Goal: Information Seeking & Learning: Learn about a topic

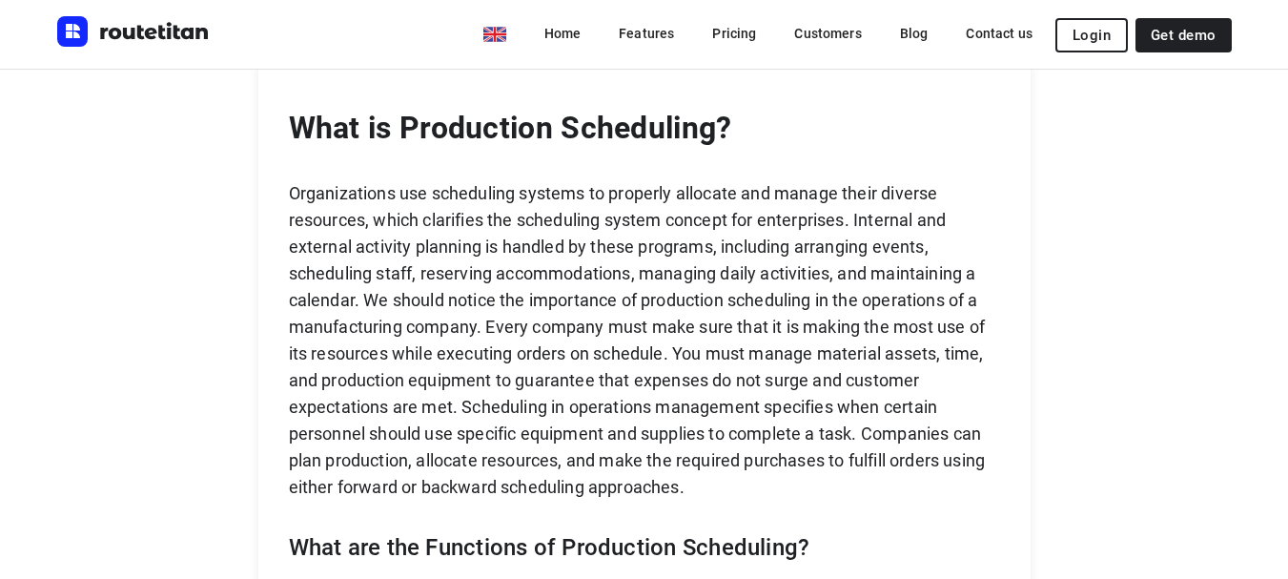
scroll to position [1438, 0]
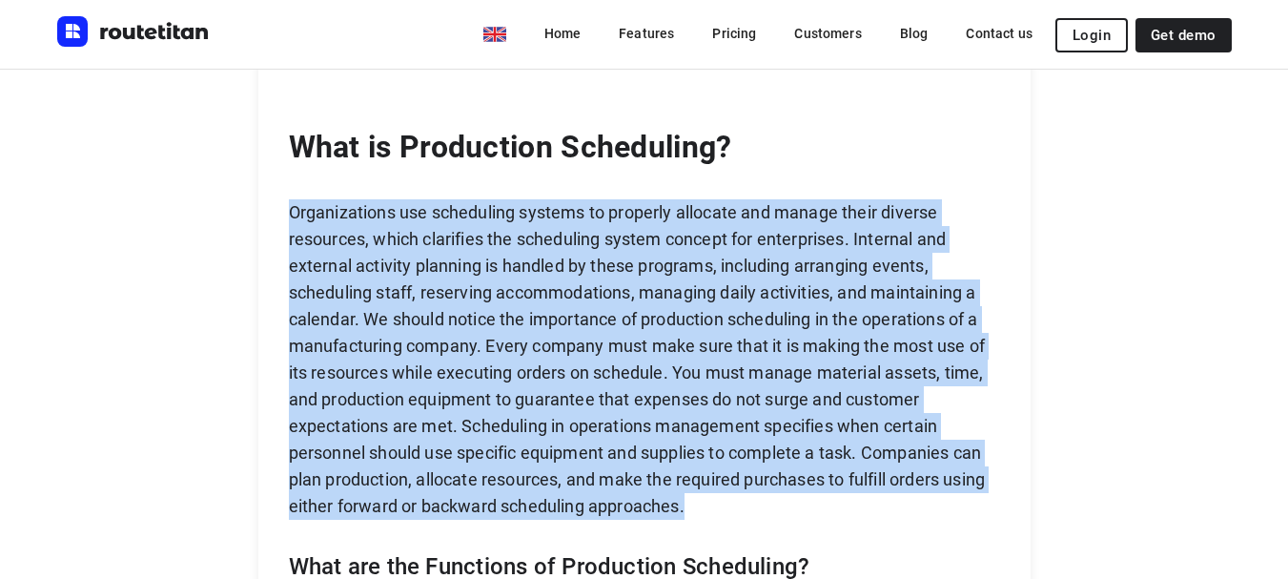
drag, startPoint x: 296, startPoint y: 183, endPoint x: 709, endPoint y: 471, distance: 503.2
click at [709, 471] on p "Organizations use scheduling systems to properly allocate and manage their dive…" at bounding box center [644, 359] width 711 height 320
copy p "Organizations use scheduling systems to properly allocate and manage their dive…"
click at [324, 275] on p "Organizations use scheduling systems to properly allocate and manage their dive…" at bounding box center [644, 359] width 711 height 320
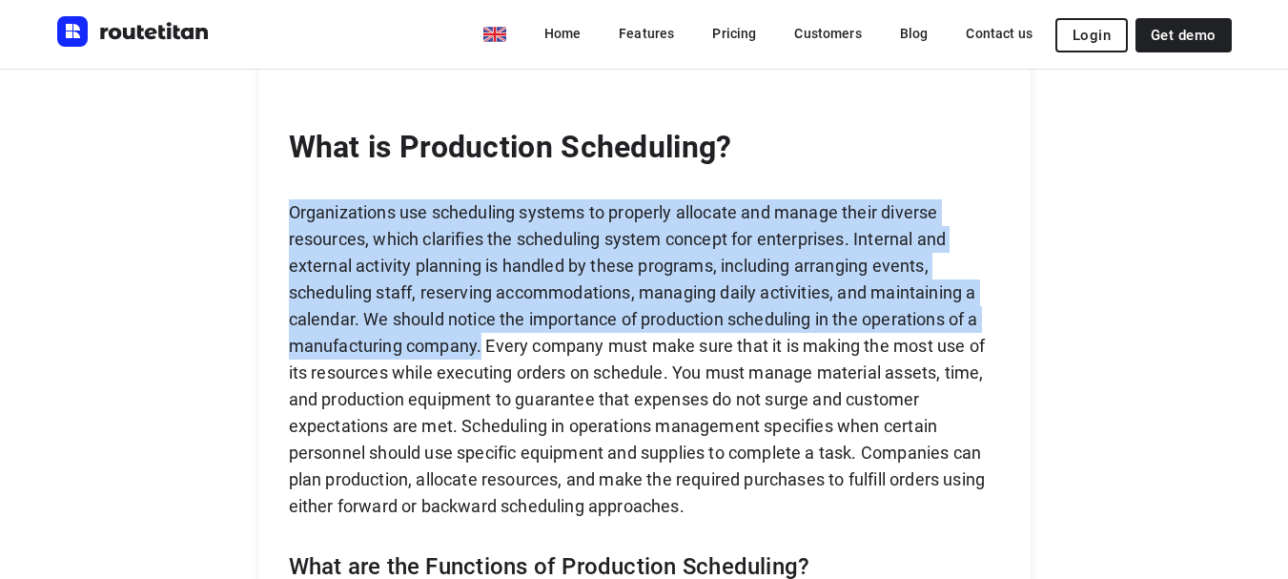
drag, startPoint x: 299, startPoint y: 180, endPoint x: 491, endPoint y: 316, distance: 234.6
click at [491, 316] on p "Organizations use scheduling systems to properly allocate and manage their dive…" at bounding box center [644, 359] width 711 height 320
copy p "Organizations use scheduling systems to properly allocate and manage their dive…"
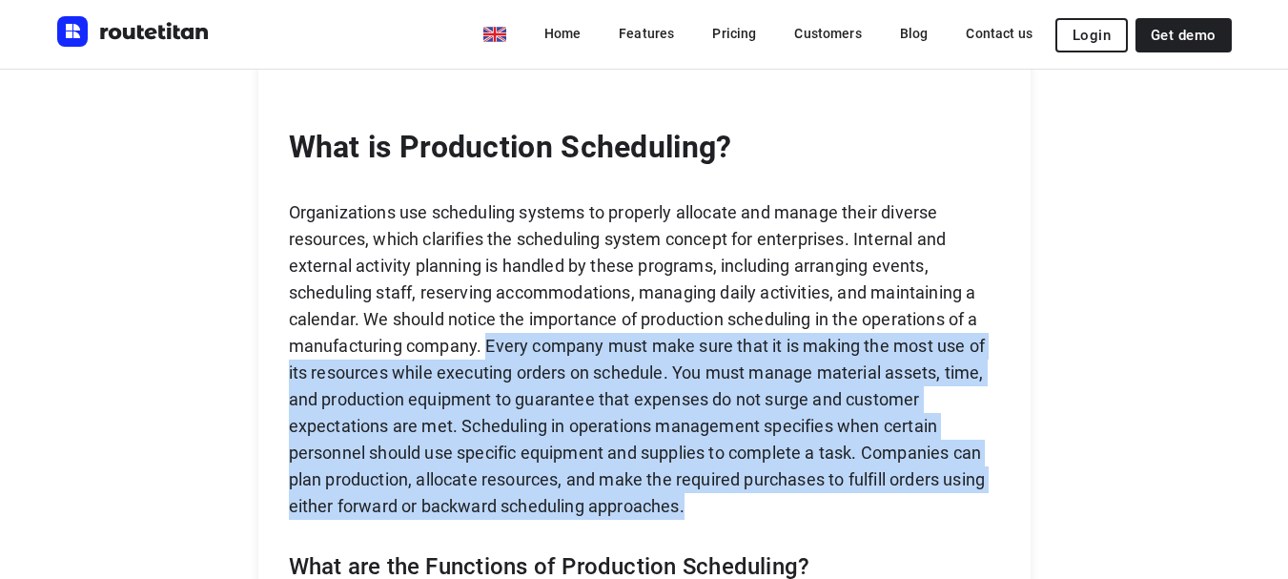
drag, startPoint x: 492, startPoint y: 311, endPoint x: 695, endPoint y: 478, distance: 262.8
click at [695, 478] on p "Organizations use scheduling systems to properly allocate and manage their dive…" at bounding box center [644, 359] width 711 height 320
copy p "Every company must make sure that it is making the most use of its resources wh…"
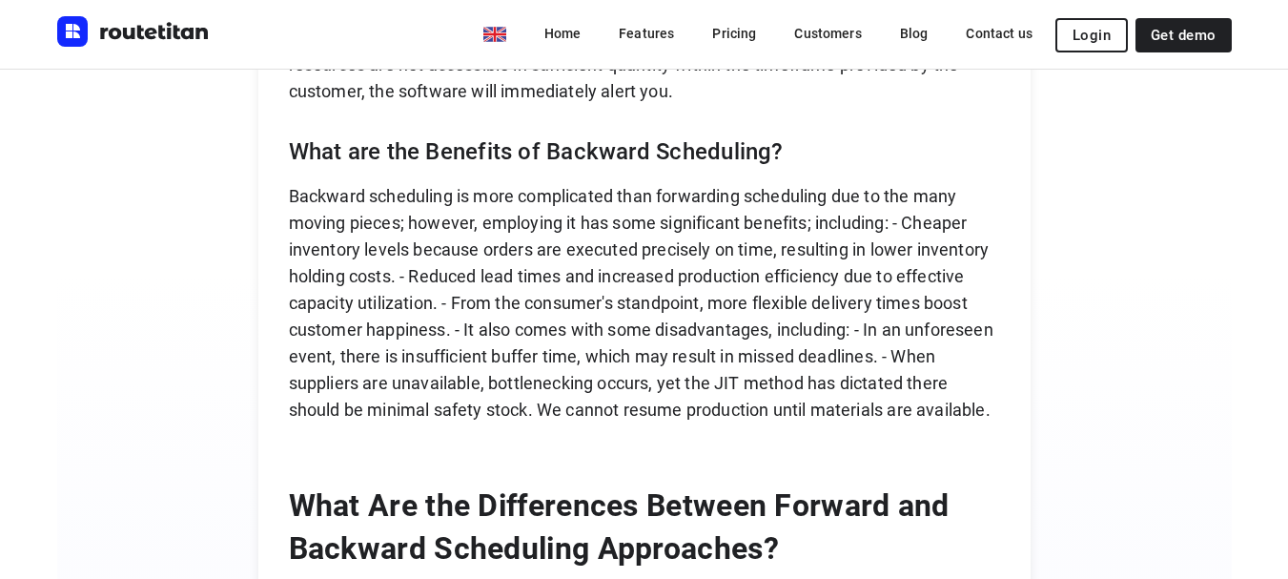
scroll to position [7250, 0]
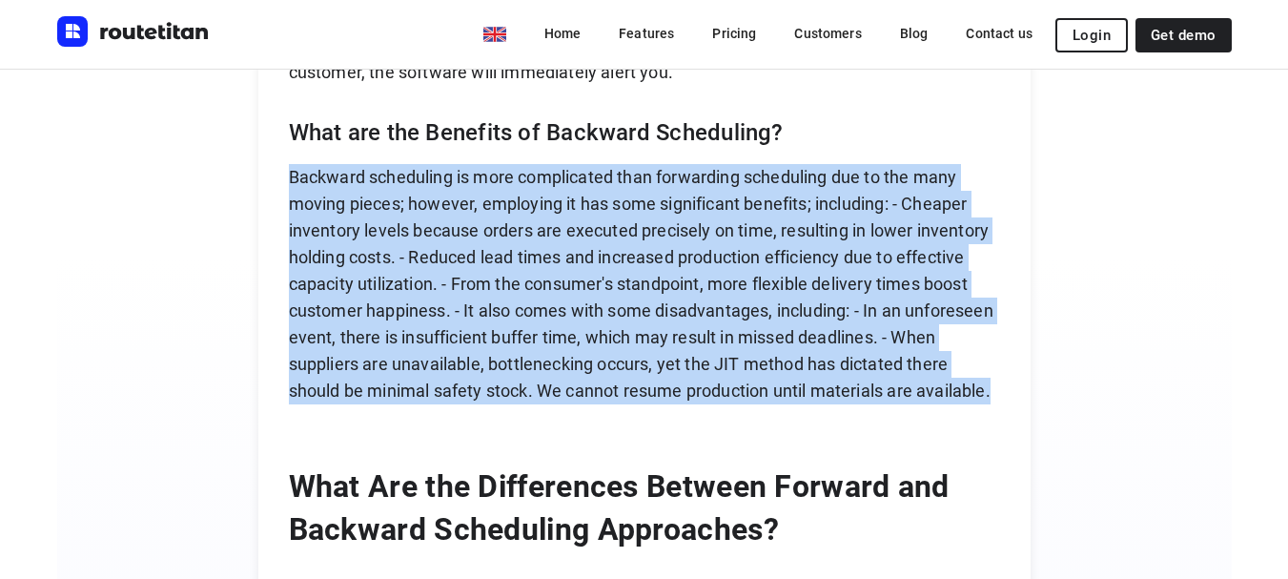
drag, startPoint x: 300, startPoint y: 172, endPoint x: 1017, endPoint y: 380, distance: 746.6
copy p "Backward scheduling is more complicated than forwarding scheduling due to the m…"
